Goal: Transaction & Acquisition: Obtain resource

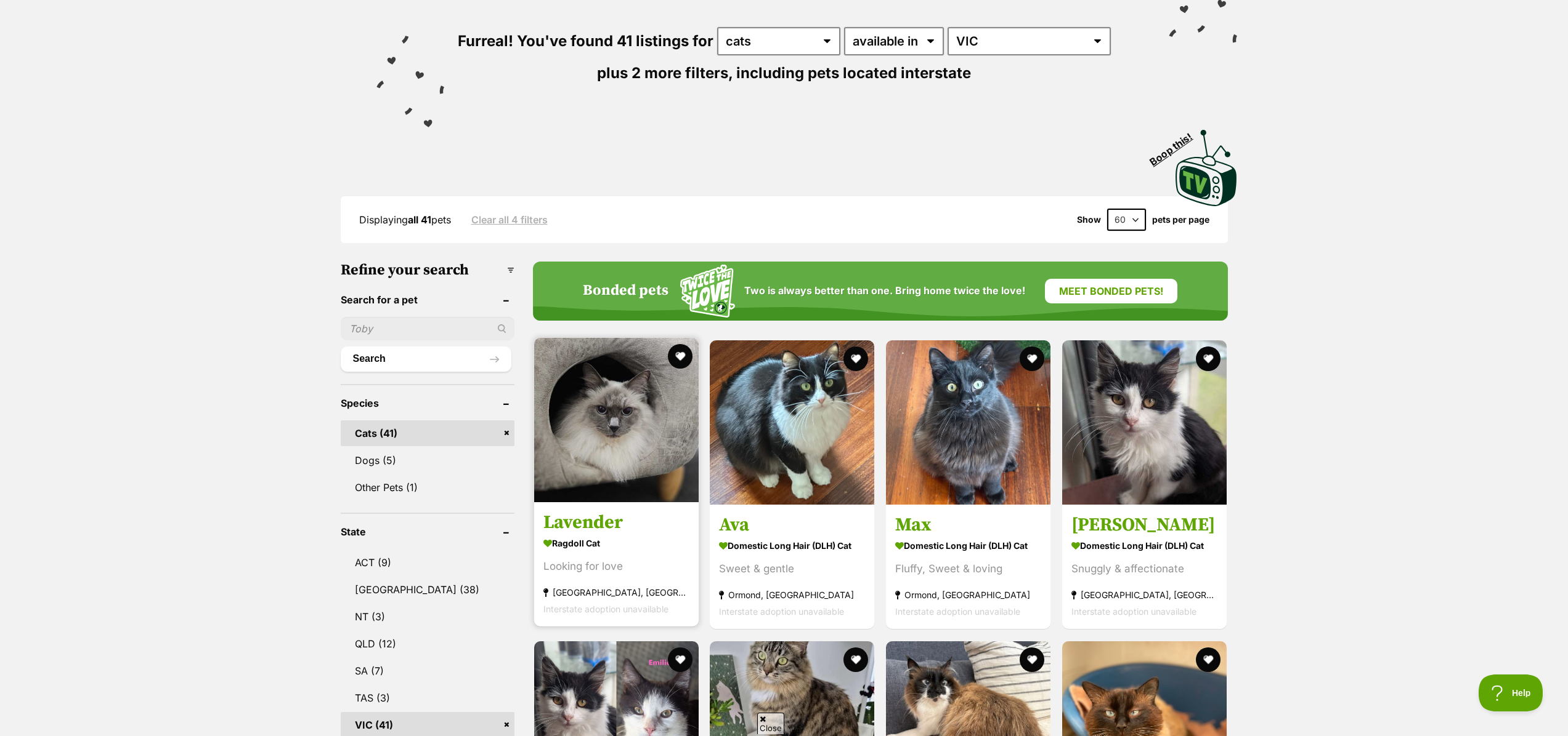
click at [634, 416] on img at bounding box center [616, 420] width 165 height 165
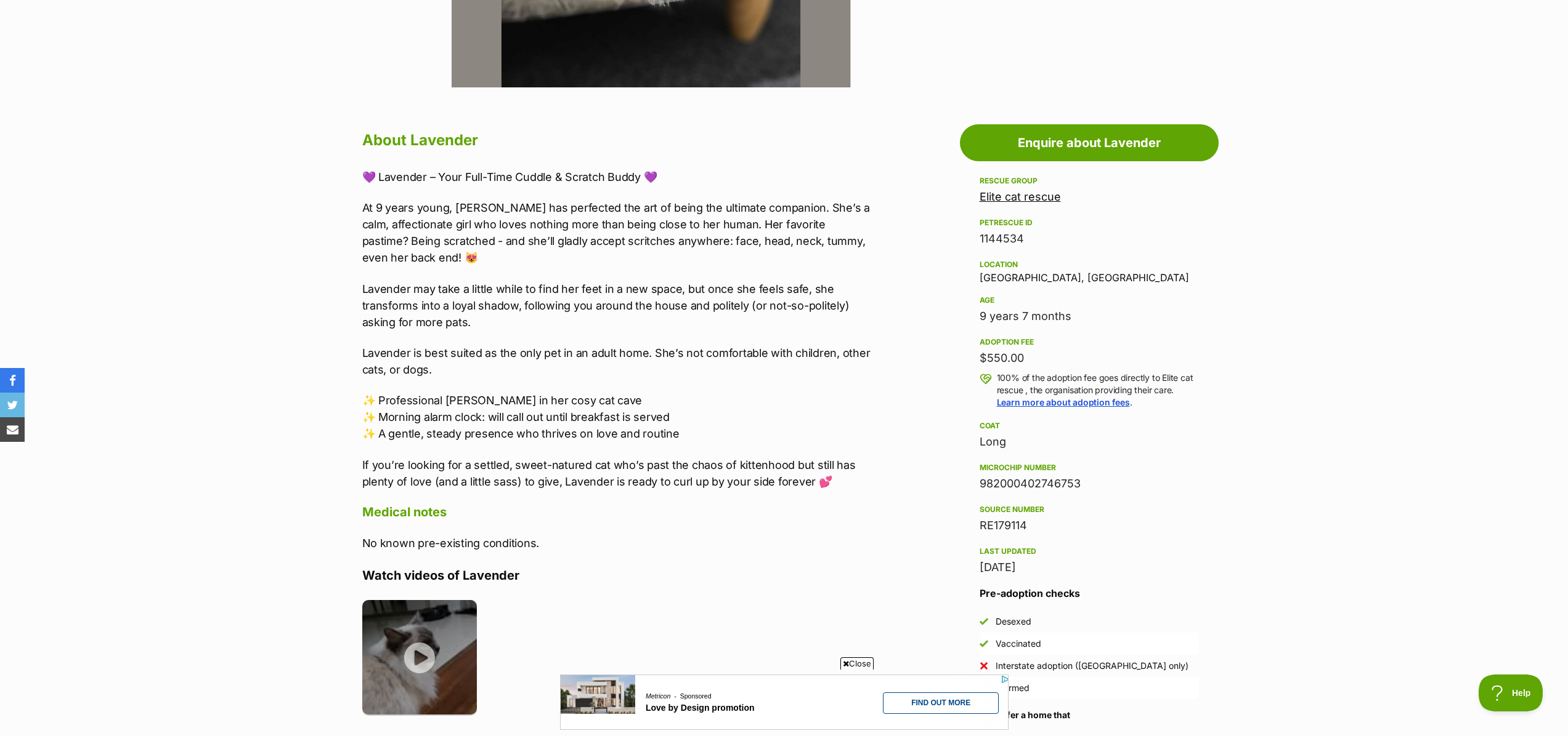
scroll to position [646, 0]
